Goal: Navigation & Orientation: Understand site structure

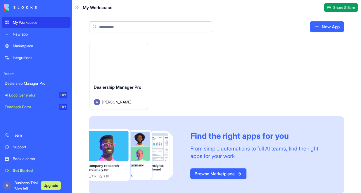
click at [113, 66] on button "Launch" at bounding box center [118, 61] width 40 height 11
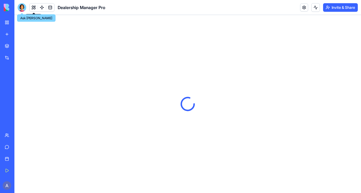
click at [23, 7] on div at bounding box center [22, 7] width 9 height 9
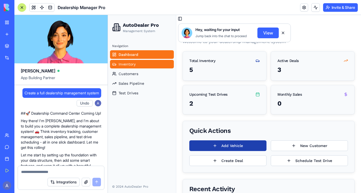
click at [133, 63] on span "Inventory" at bounding box center [126, 63] width 17 height 5
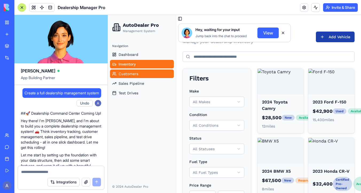
click at [134, 74] on span "Customers" at bounding box center [128, 73] width 20 height 5
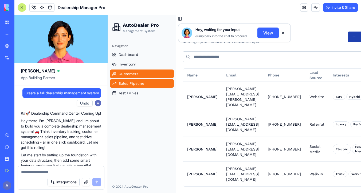
click at [135, 81] on span "Sales Pipeline" at bounding box center [131, 83] width 26 height 5
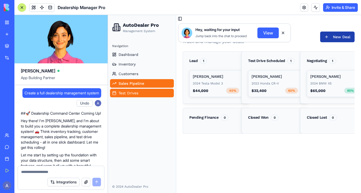
click at [136, 90] on link "Test Drives" at bounding box center [142, 93] width 64 height 9
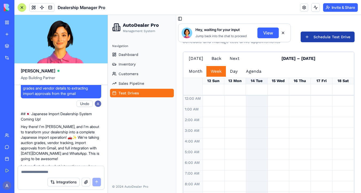
scroll to position [444, 0]
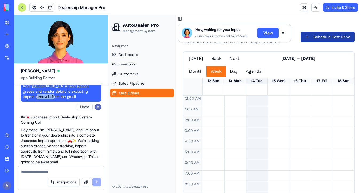
drag, startPoint x: 67, startPoint y: 118, endPoint x: 47, endPoint y: 117, distance: 19.5
click at [47, 99] on span "Create a full system for import car dealership from [GEOGRAPHIC_DATA] add aucti…" at bounding box center [61, 88] width 76 height 21
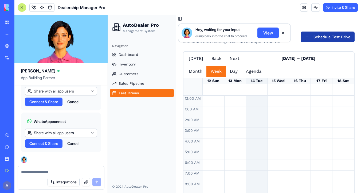
scroll to position [864, 0]
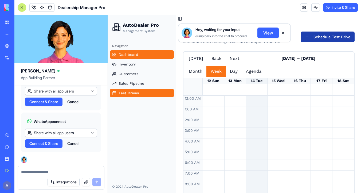
click at [138, 55] on link "Dashboard" at bounding box center [142, 54] width 64 height 9
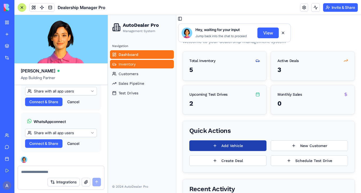
click at [151, 68] on link "Inventory" at bounding box center [142, 64] width 64 height 9
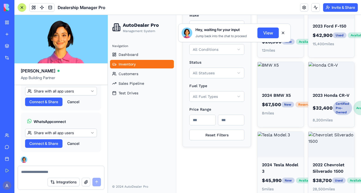
scroll to position [77, 0]
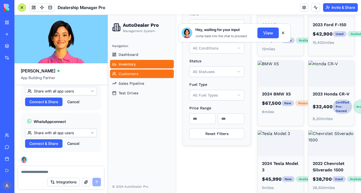
click at [136, 74] on span "Customers" at bounding box center [128, 73] width 20 height 5
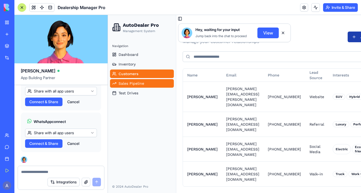
click at [146, 83] on link "Sales Pipeline" at bounding box center [142, 83] width 64 height 9
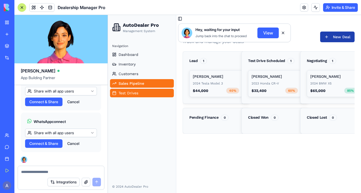
click at [141, 91] on link "Test Drives" at bounding box center [142, 93] width 64 height 9
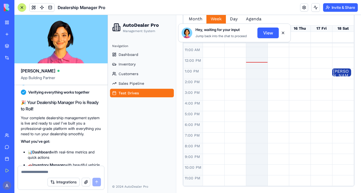
scroll to position [231, 0]
